Goal: Navigation & Orientation: Find specific page/section

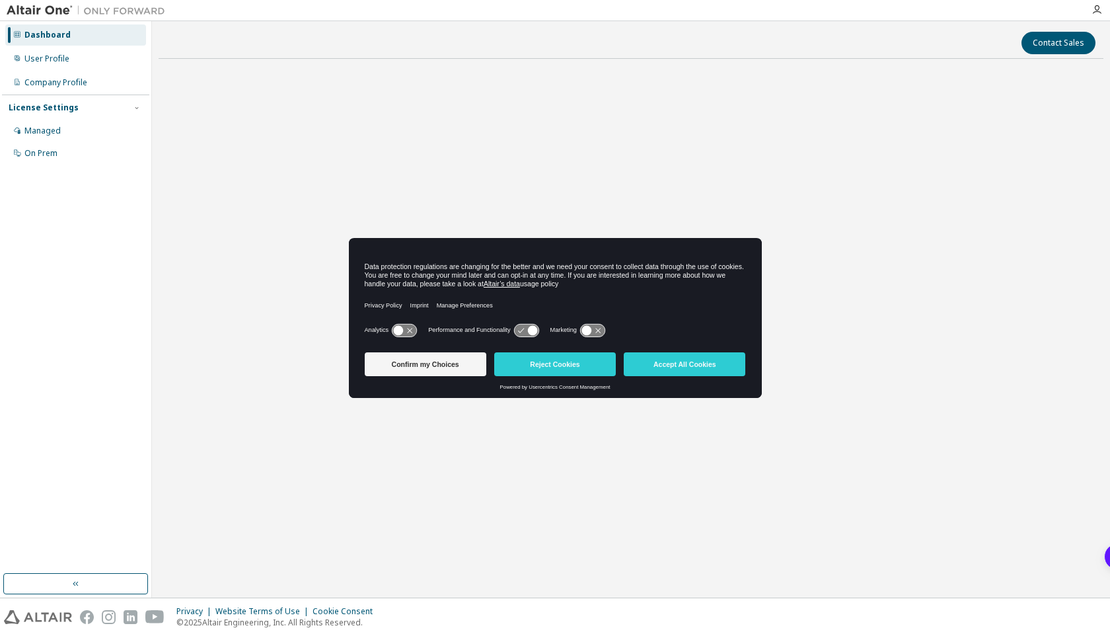
click at [591, 331] on icon at bounding box center [586, 330] width 10 height 10
click at [403, 332] on icon at bounding box center [399, 330] width 10 height 10
click at [659, 370] on button "Accept All Cookies" at bounding box center [685, 364] width 122 height 24
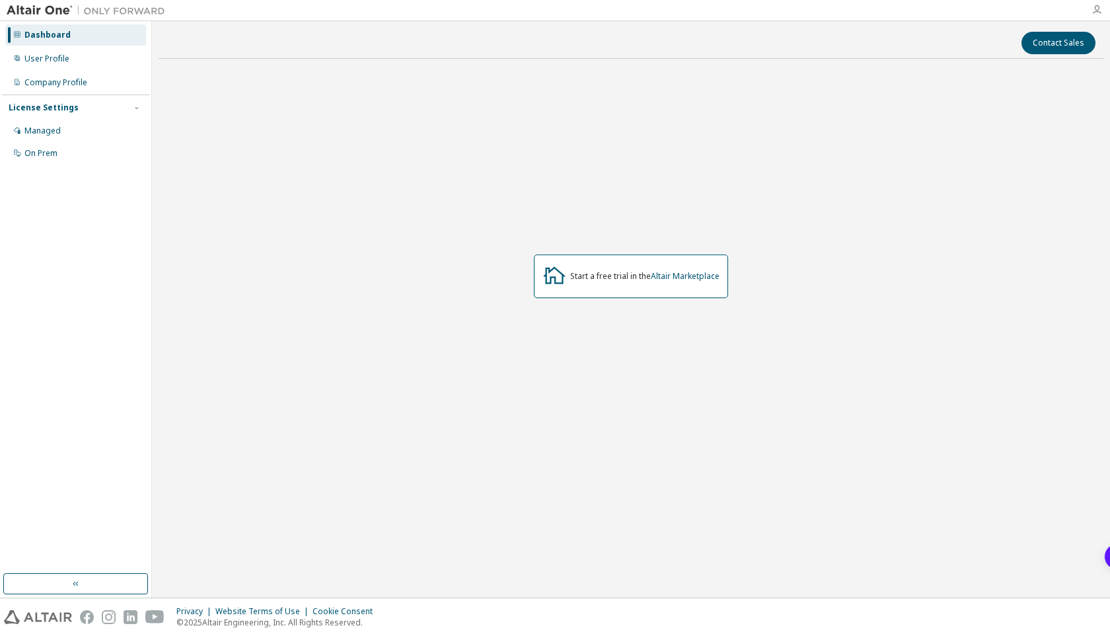
click at [1098, 13] on icon "button" at bounding box center [1097, 10] width 11 height 11
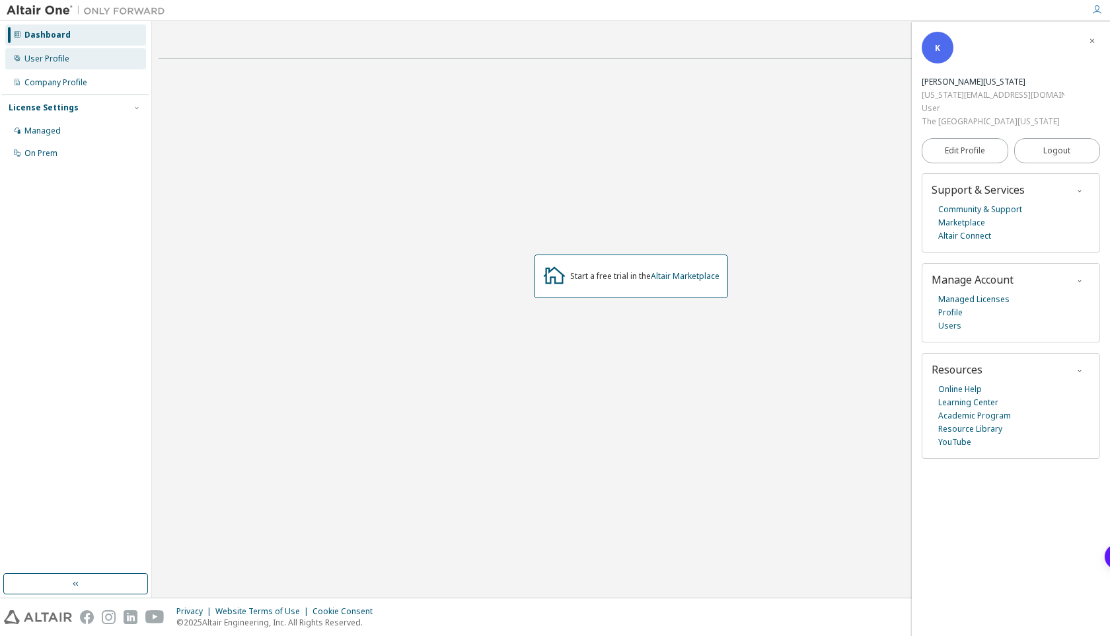
click at [56, 61] on div "User Profile" at bounding box center [46, 59] width 45 height 11
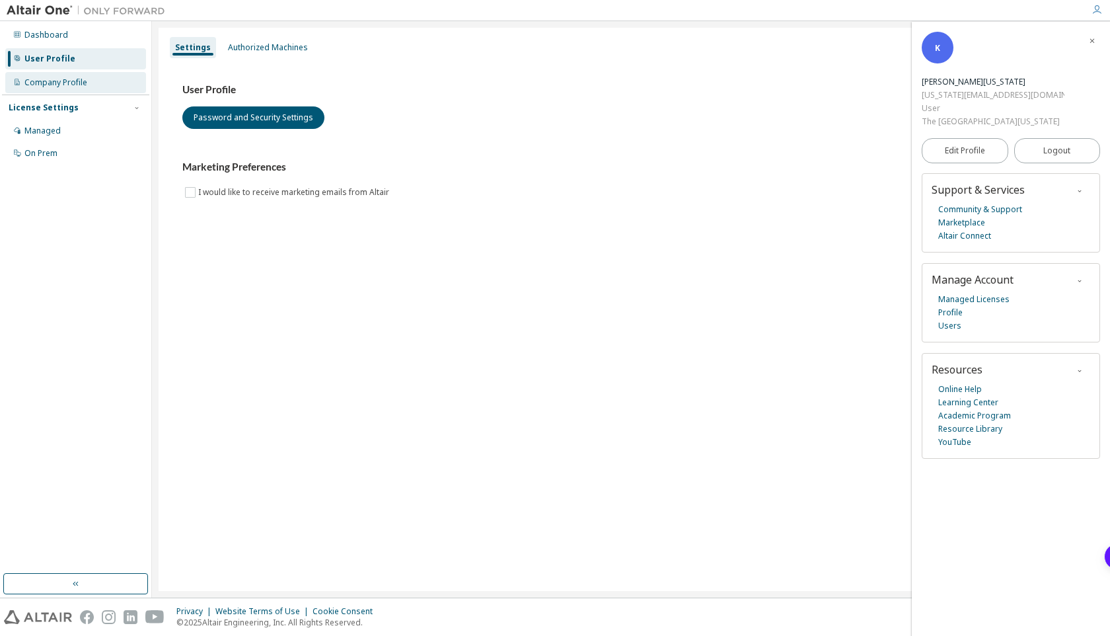
click at [48, 81] on div "Company Profile" at bounding box center [55, 82] width 63 height 11
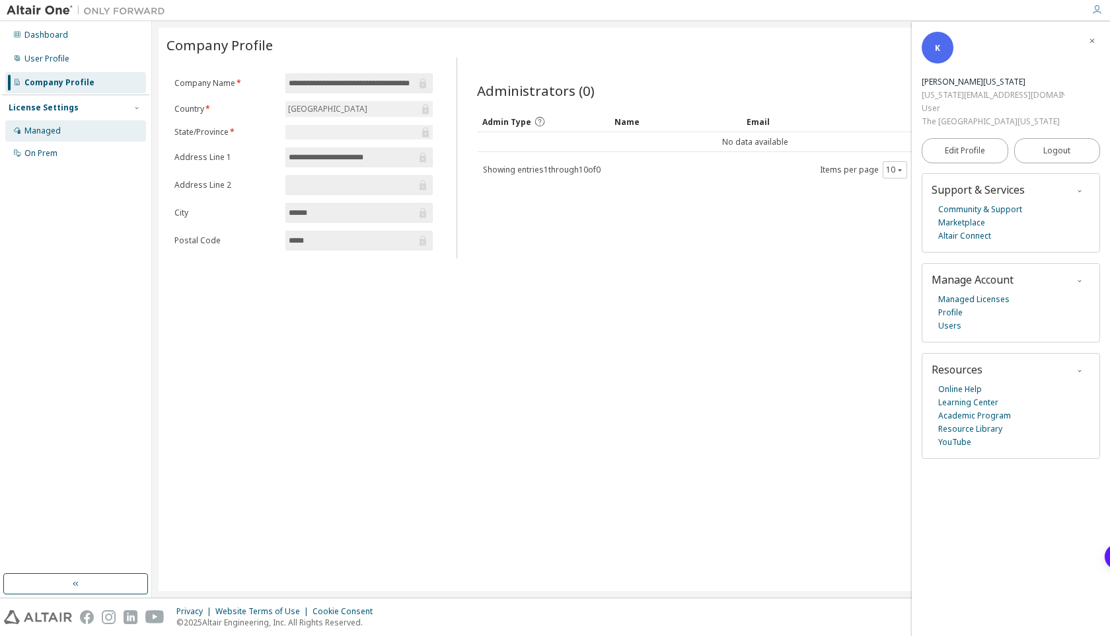
click at [40, 127] on div "Managed" at bounding box center [42, 131] width 36 height 11
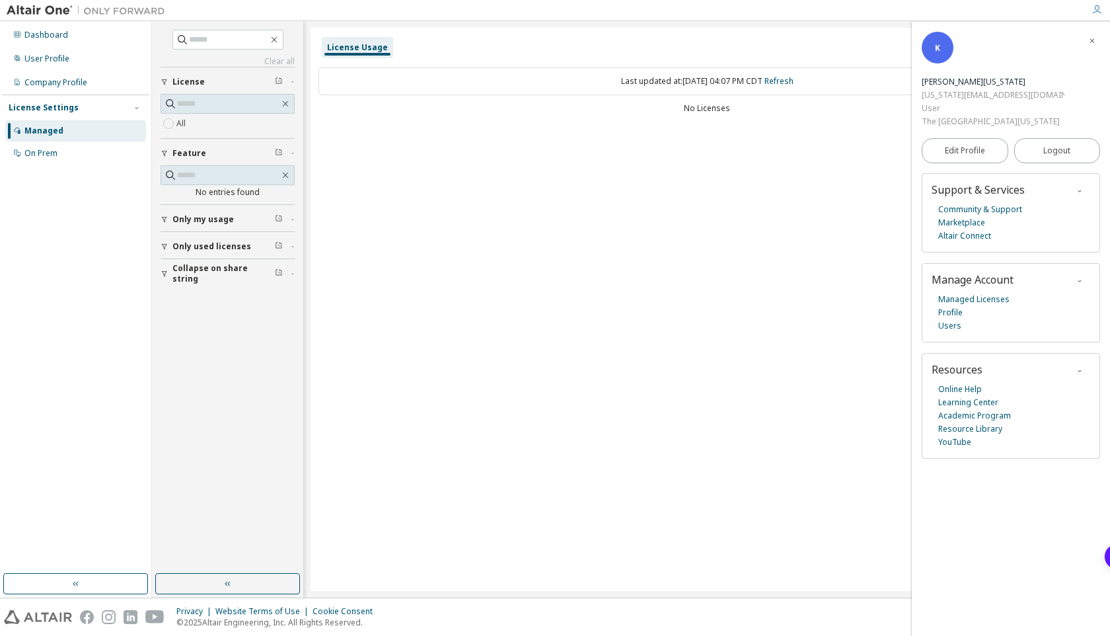
click at [41, 143] on div "On Prem" at bounding box center [75, 153] width 141 height 21
click at [48, 34] on div "Dashboard" at bounding box center [46, 35] width 44 height 11
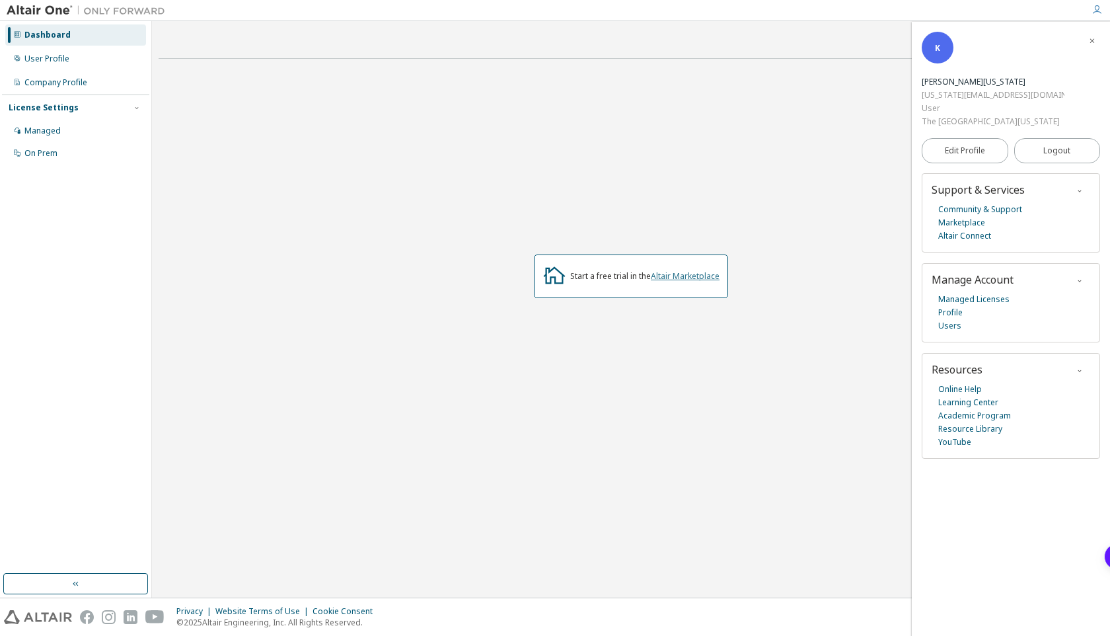
click at [682, 274] on link "Altair Marketplace" at bounding box center [685, 275] width 69 height 11
